Goal: Transaction & Acquisition: Subscribe to service/newsletter

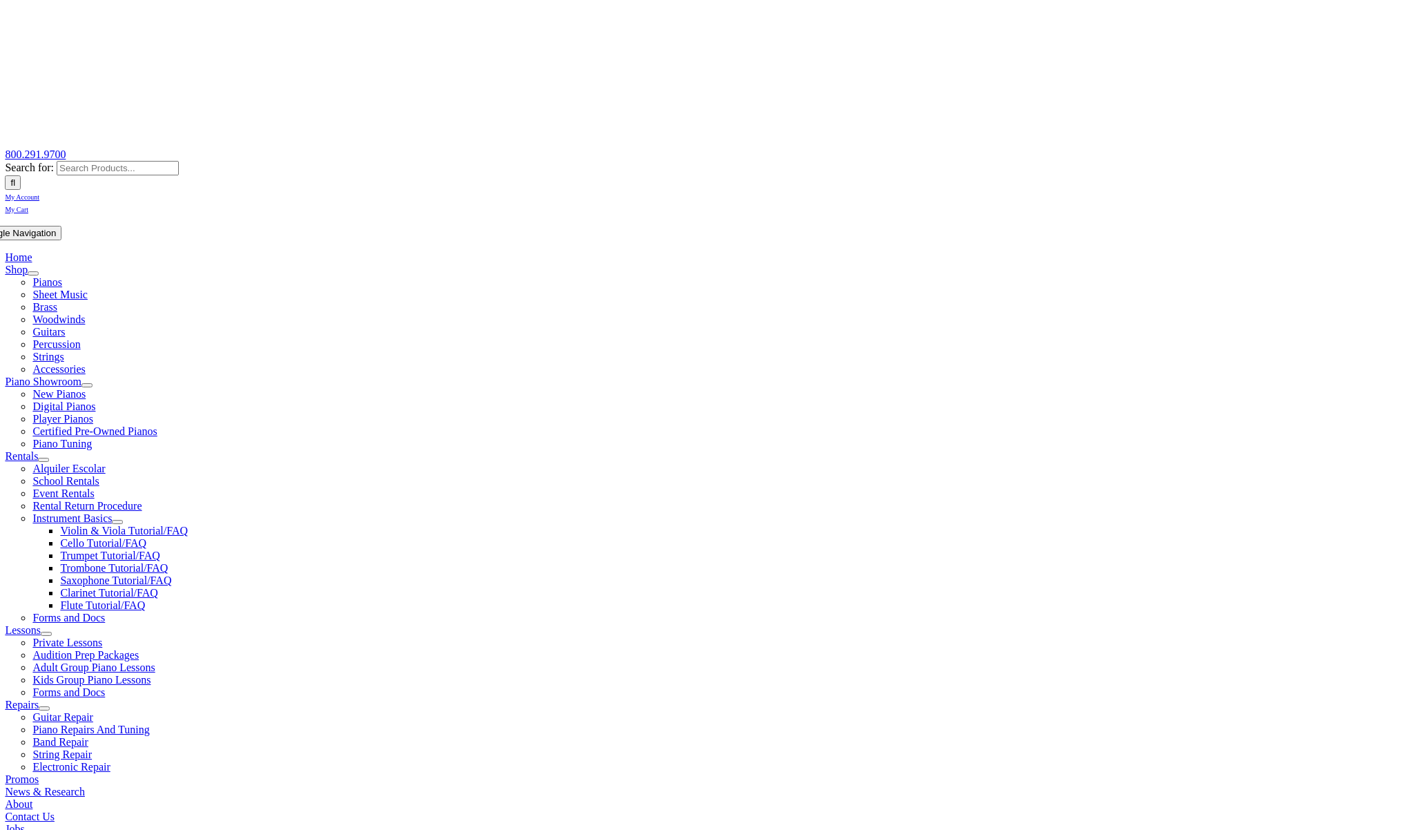
scroll to position [95, 0]
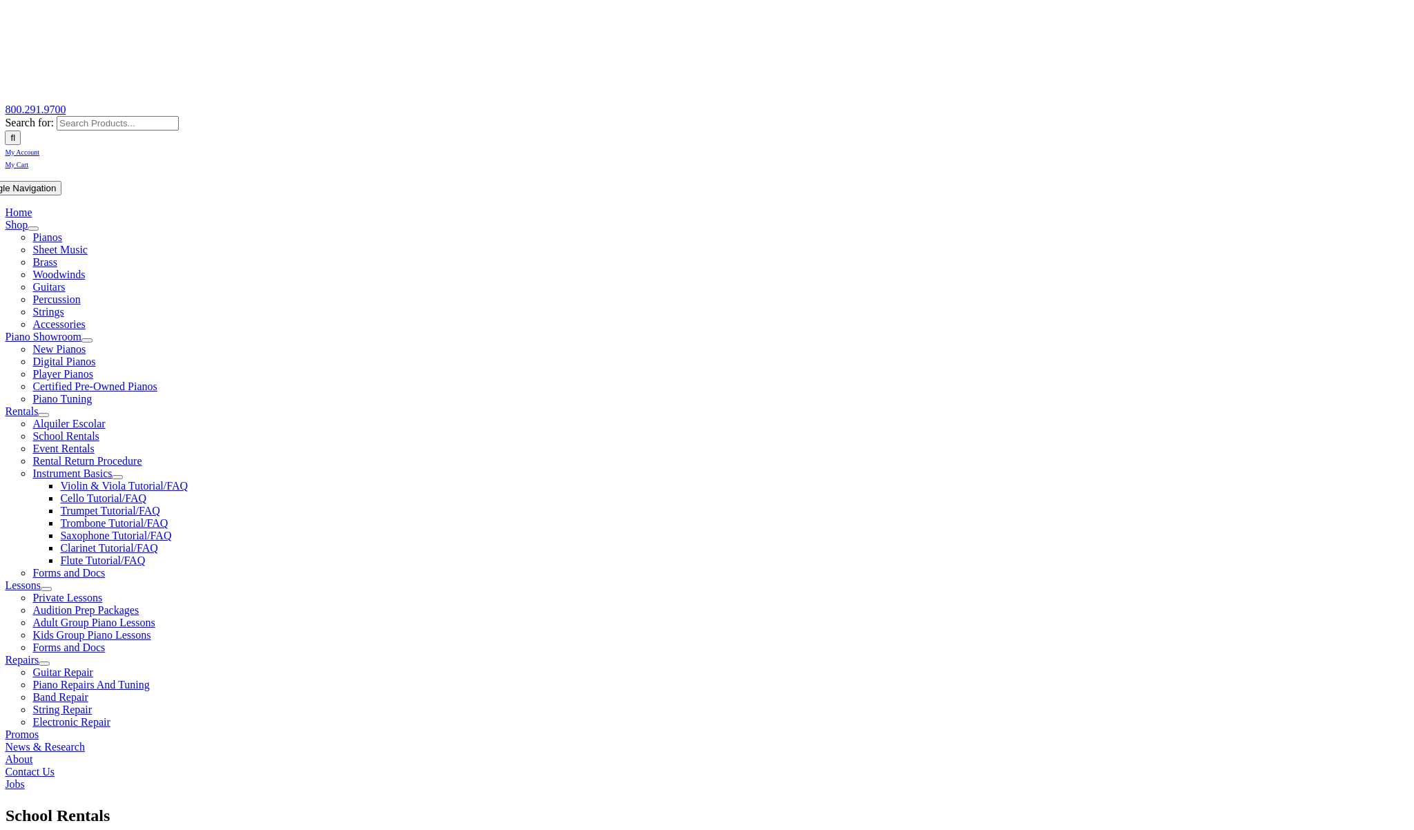
type input "c"
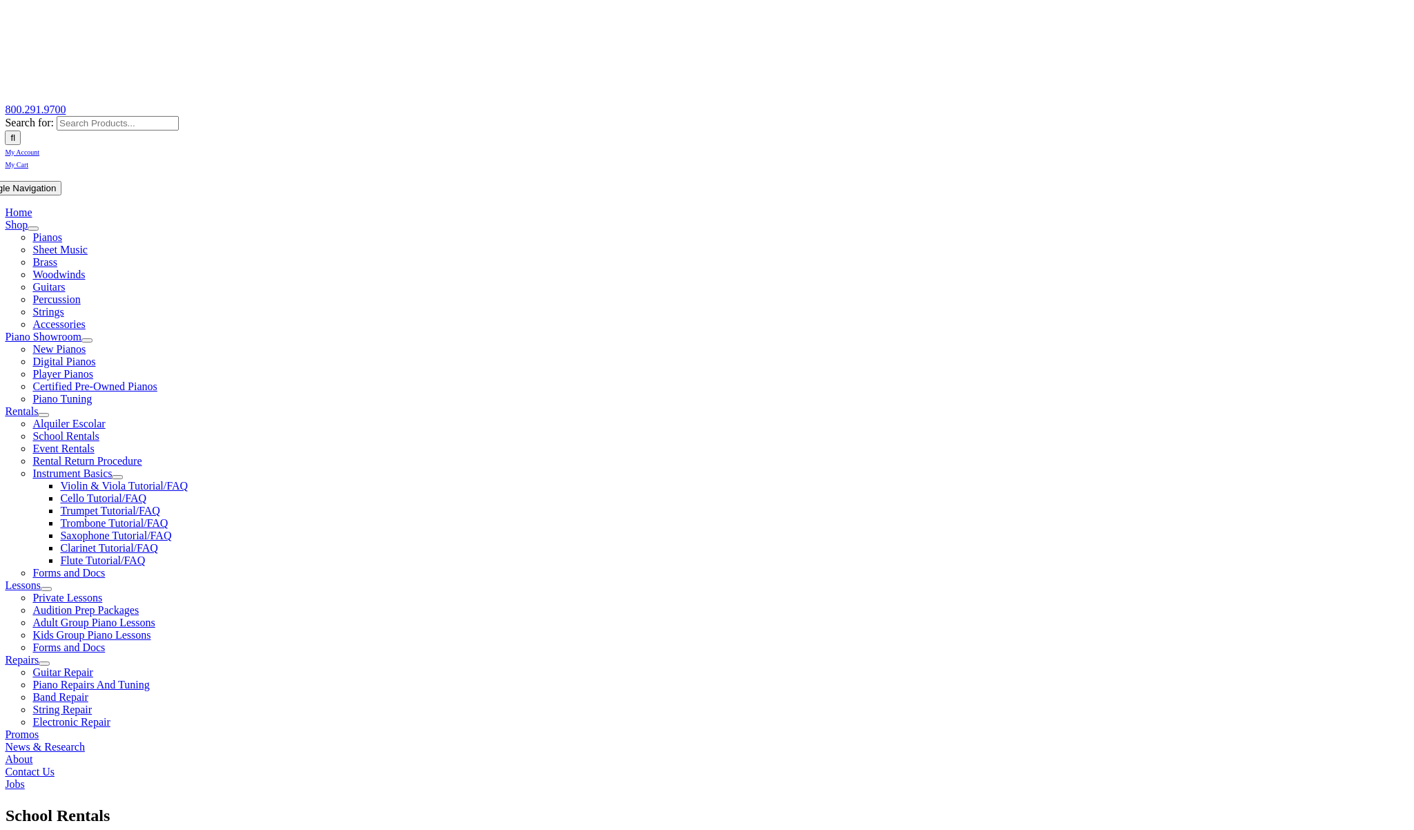
type input "c"
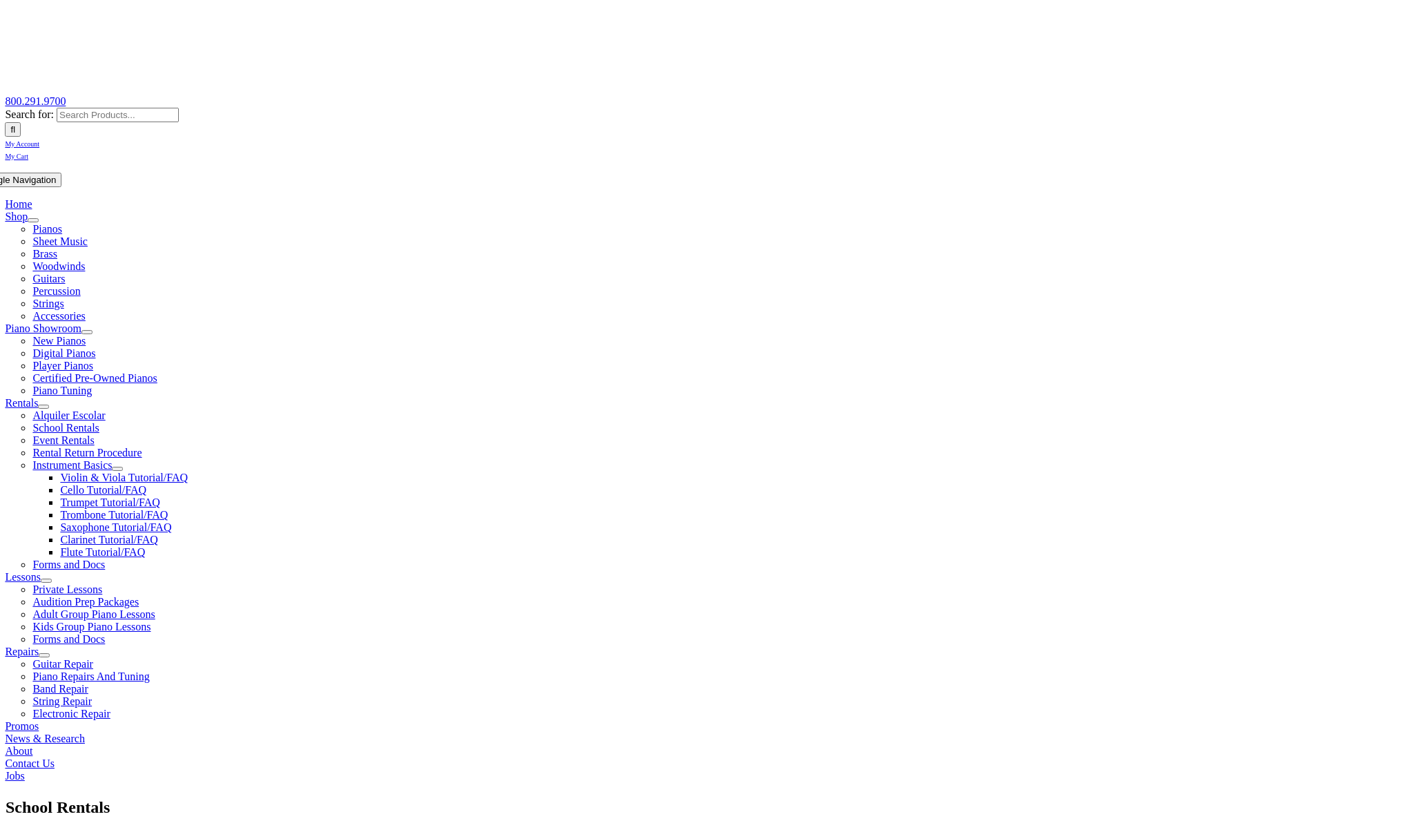
scroll to position [106, 0]
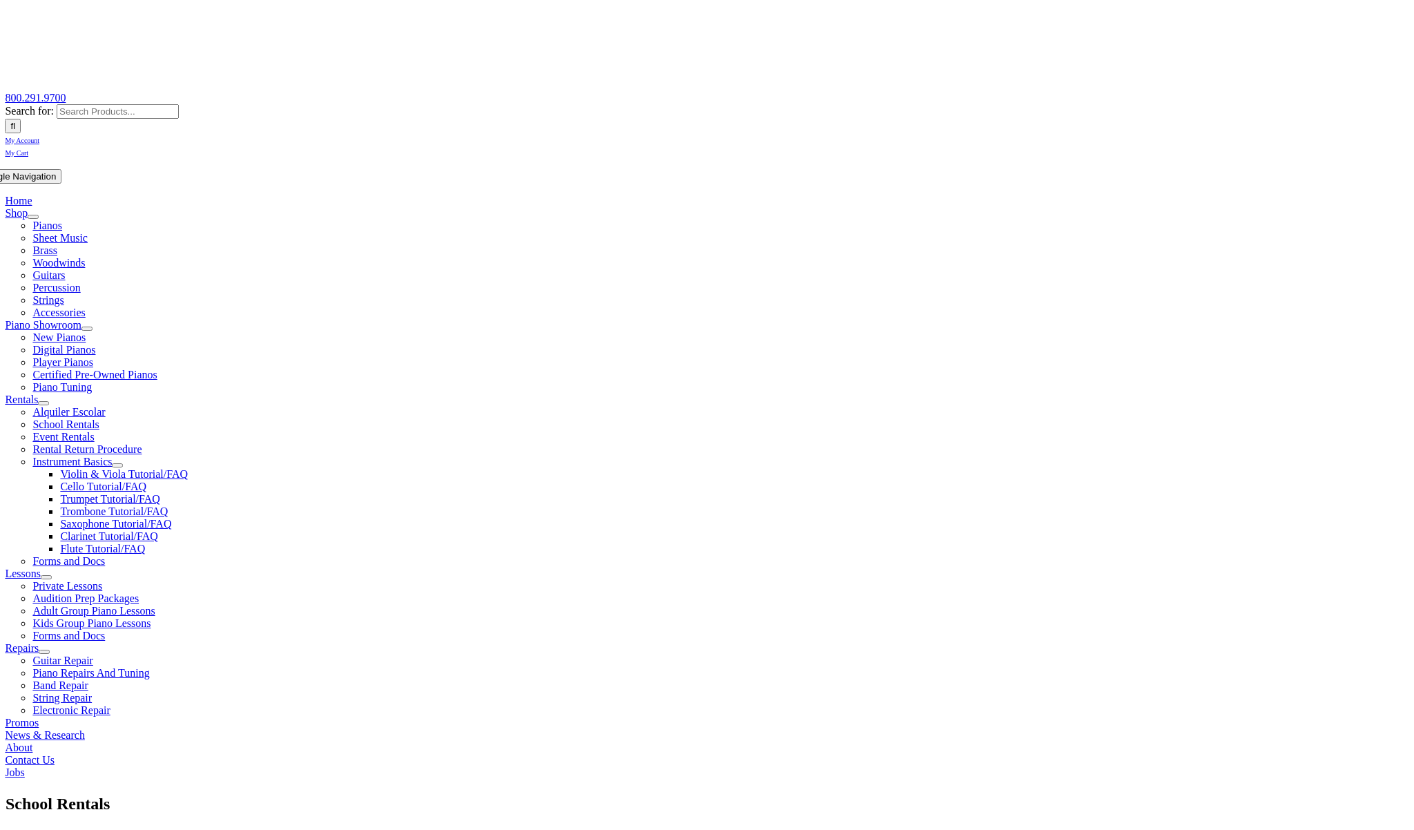
scroll to position [345, 0]
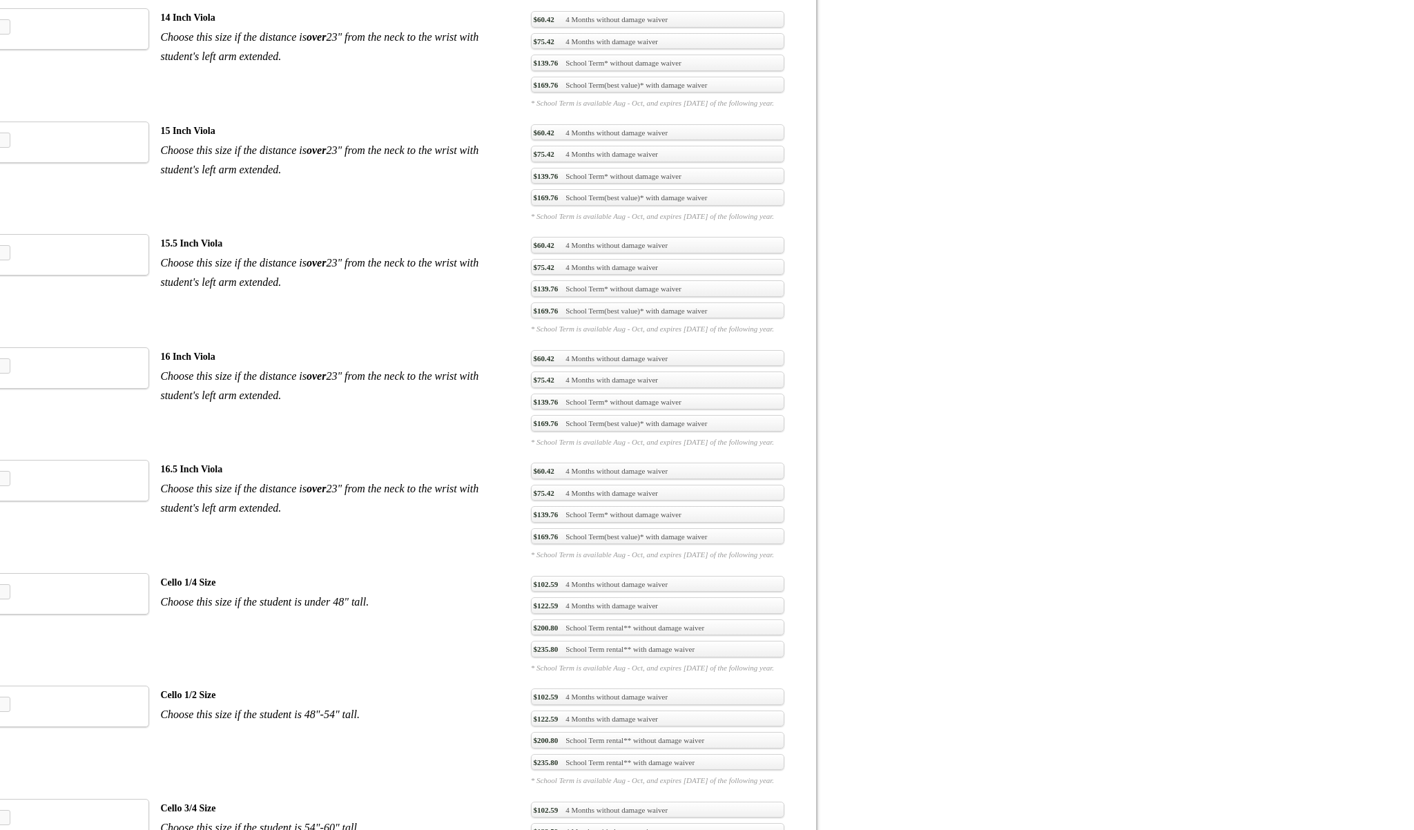
scroll to position [2046, 0]
